Goal: Information Seeking & Learning: Find specific page/section

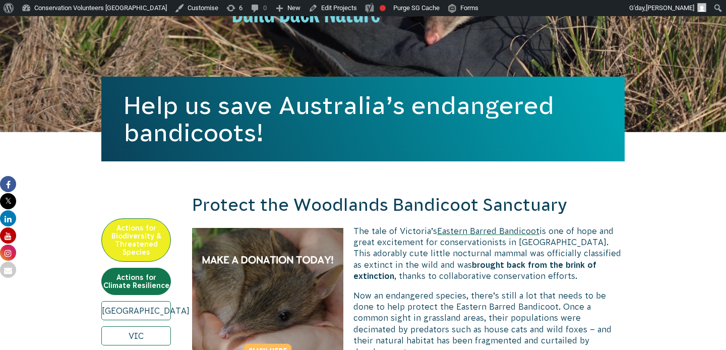
scroll to position [255, 0]
click at [539, 48] on div "Help us save Australia’s endangered bandicoots!" at bounding box center [362, 7] width 523 height 252
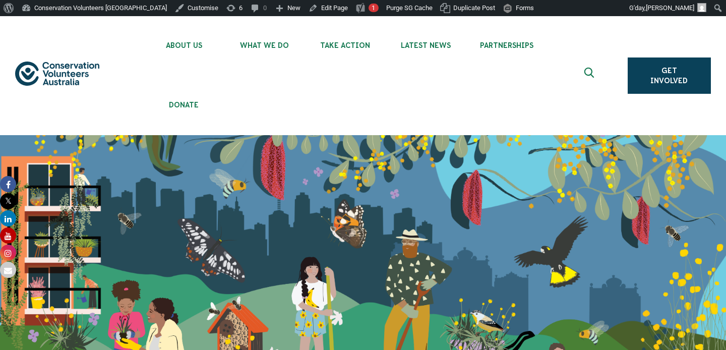
click at [591, 74] on use "Expand search box" at bounding box center [589, 73] width 10 height 10
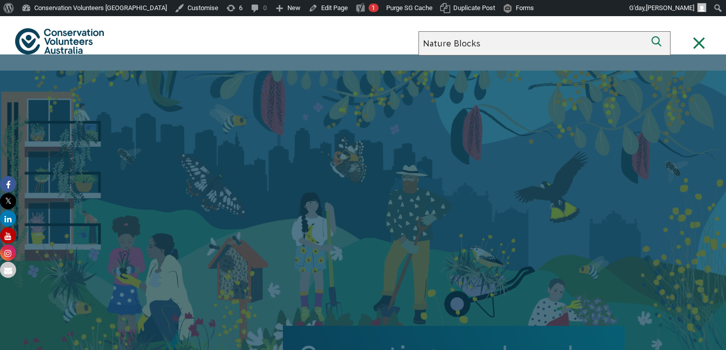
type input "Nature Blocks"
click at [646, 31] on button "Search" at bounding box center [658, 43] width 24 height 24
